Goal: Task Accomplishment & Management: Manage account settings

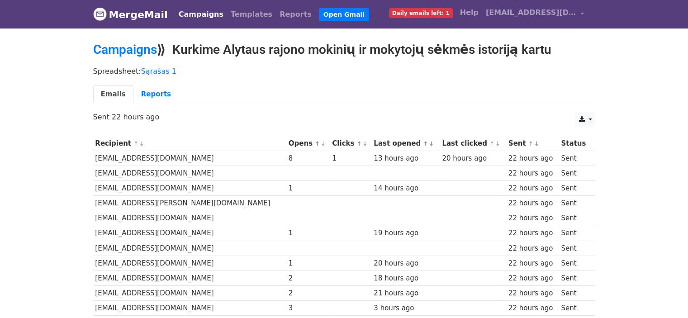
click at [418, 14] on span "Daily emails left: 1" at bounding box center [421, 13] width 64 height 10
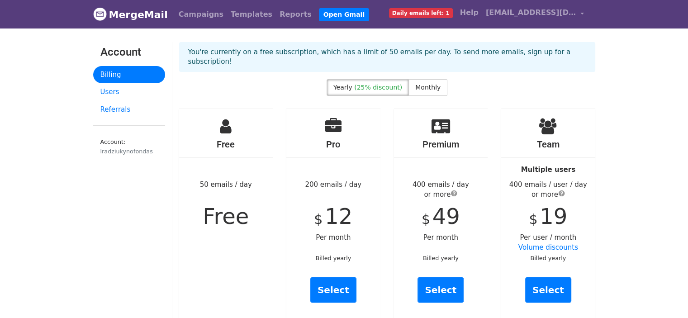
click at [185, 80] on div "Yearly (25% discount) Monthly" at bounding box center [387, 89] width 430 height 20
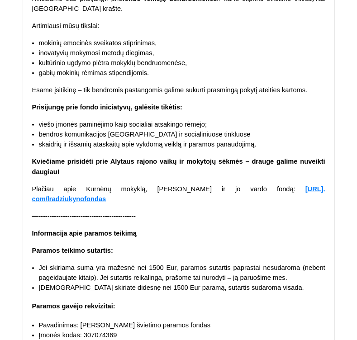
scroll to position [21037, 0]
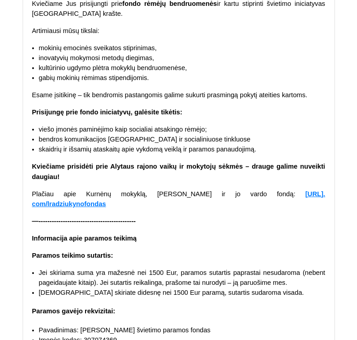
click at [195, 19] on p "Kviečiame Jus prisijungti prie fondo rėmėjų bendruomenės ir kartu stiprinti švi…" at bounding box center [178, 9] width 293 height 20
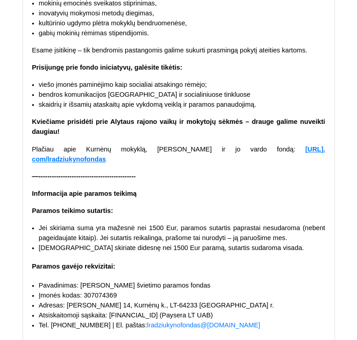
scroll to position [32515, 0]
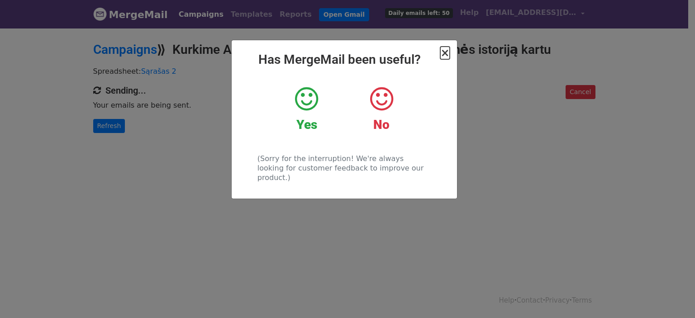
click at [448, 54] on span "×" at bounding box center [444, 53] width 9 height 13
